Goal: Check status: Check status

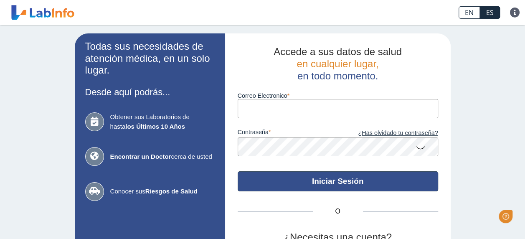
type input "[EMAIL_ADDRESS][DOMAIN_NAME]"
click at [332, 183] on button "Iniciar Sesión" at bounding box center [338, 181] width 200 height 20
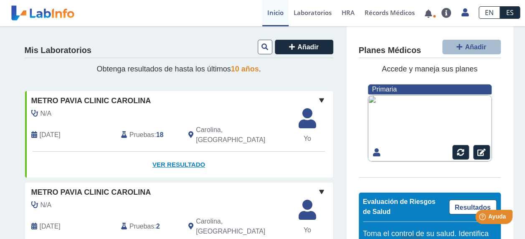
click at [170, 157] on link "Ver Resultado" at bounding box center [179, 165] width 308 height 26
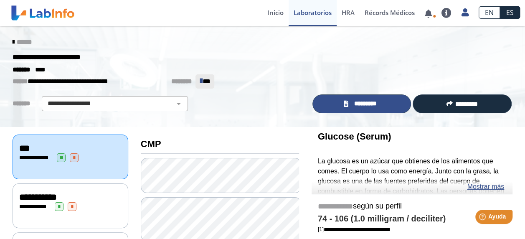
click at [368, 103] on span "*********" at bounding box center [365, 104] width 29 height 10
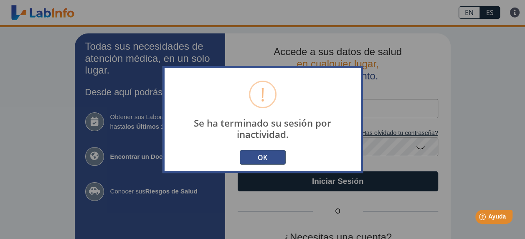
type input "[EMAIL_ADDRESS][DOMAIN_NAME]"
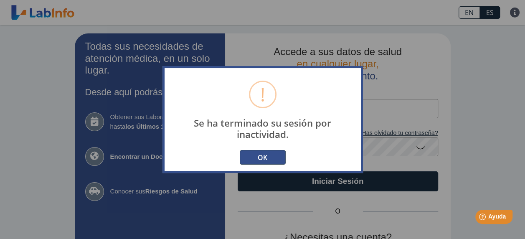
click at [260, 153] on button "OK" at bounding box center [263, 157] width 46 height 15
